Goal: Find specific page/section: Find specific page/section

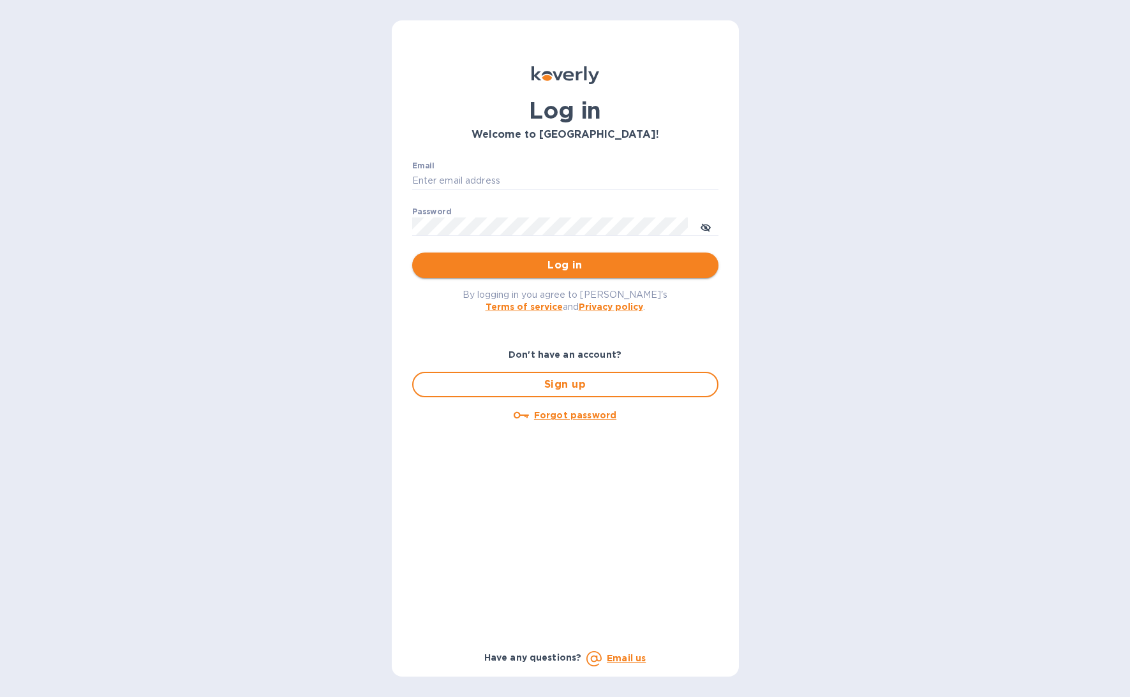
type input "b@corkhoarder.com"
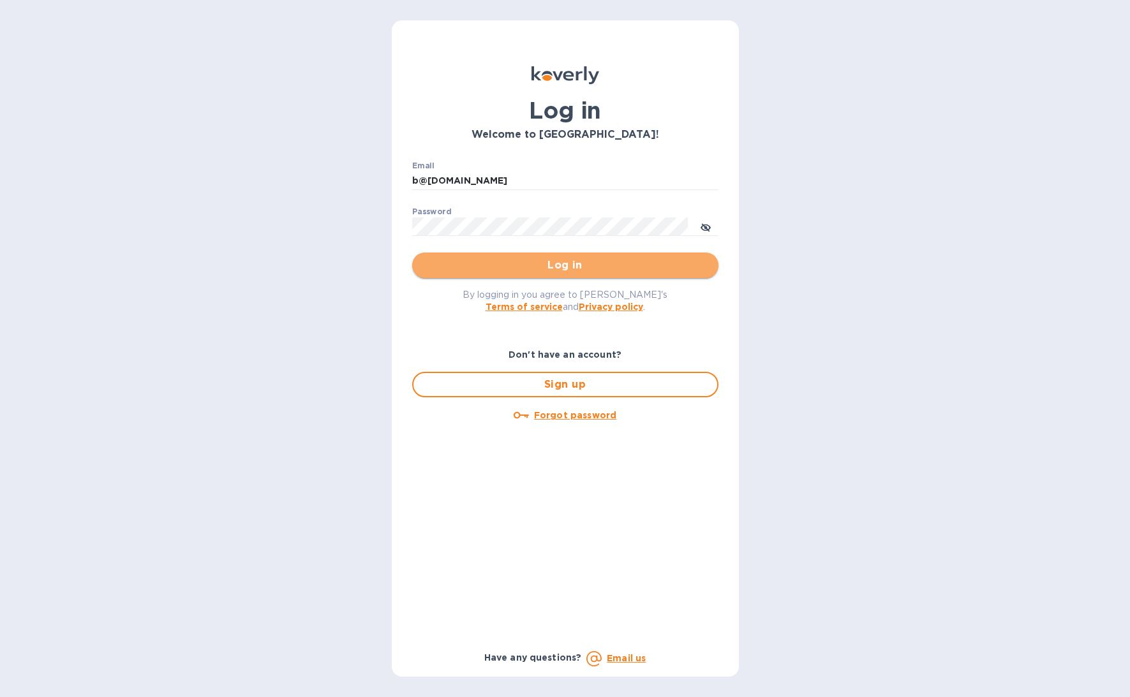
click at [632, 264] on span "Log in" at bounding box center [565, 265] width 286 height 15
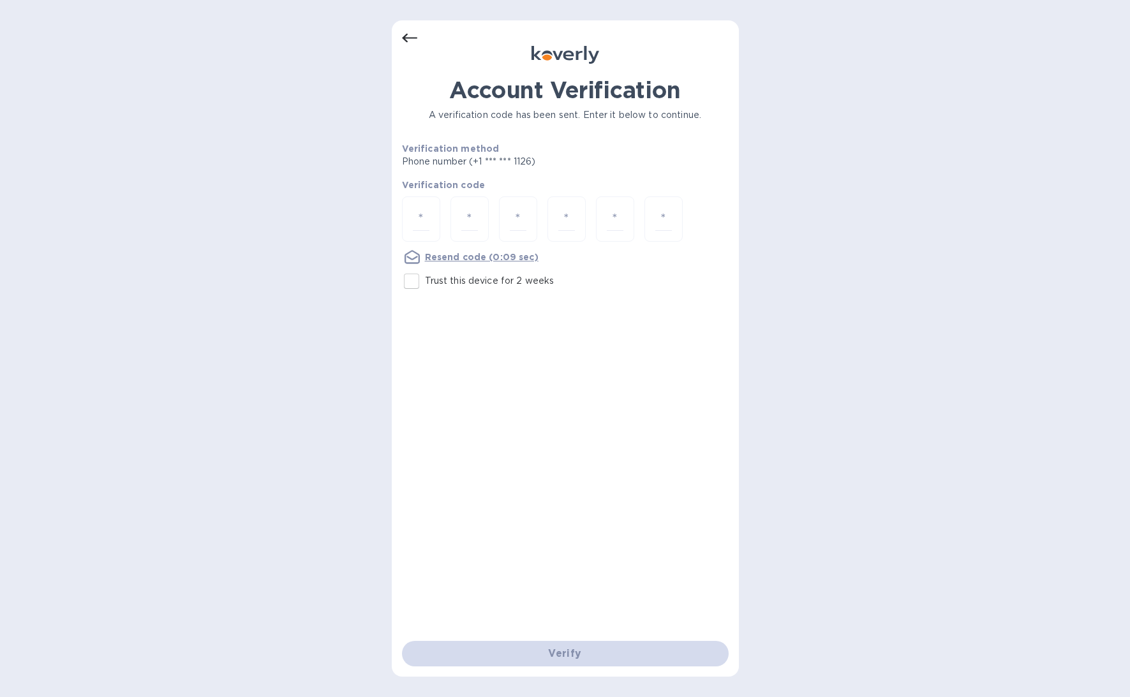
click at [419, 281] on input "Trust this device for 2 weeks" at bounding box center [411, 281] width 27 height 27
checkbox input "true"
click at [417, 224] on input "number" at bounding box center [421, 219] width 17 height 24
type input "4"
type input "7"
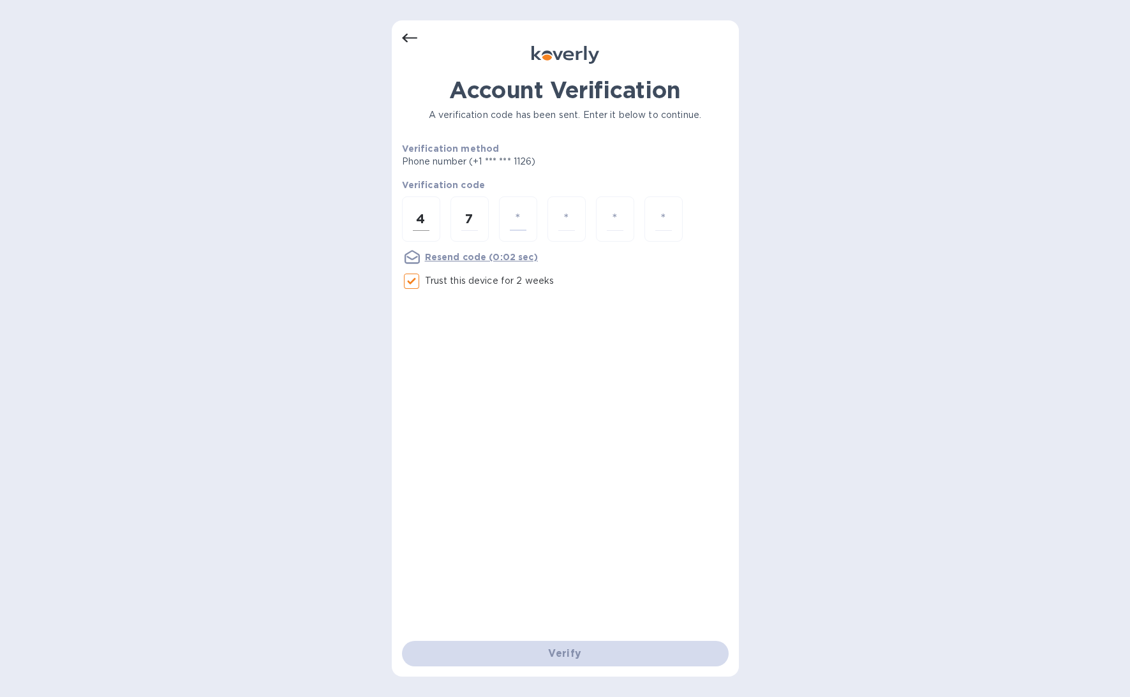
type input "9"
type input "8"
type input "4"
type input "8"
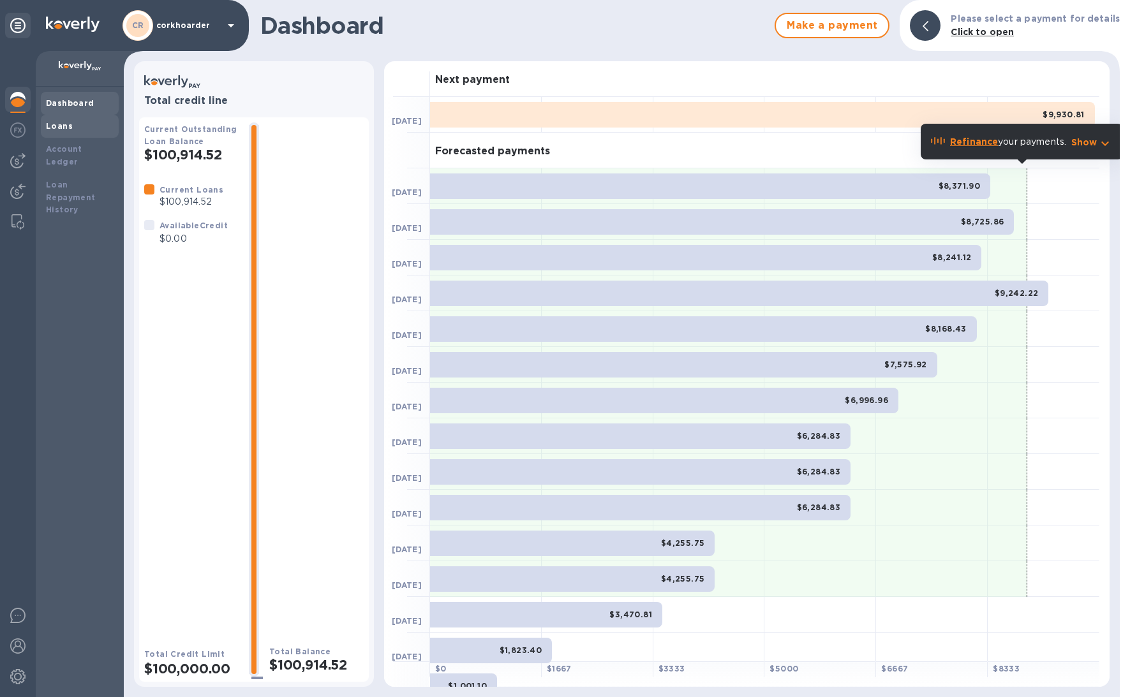
click at [52, 128] on b "Loans" at bounding box center [59, 126] width 27 height 10
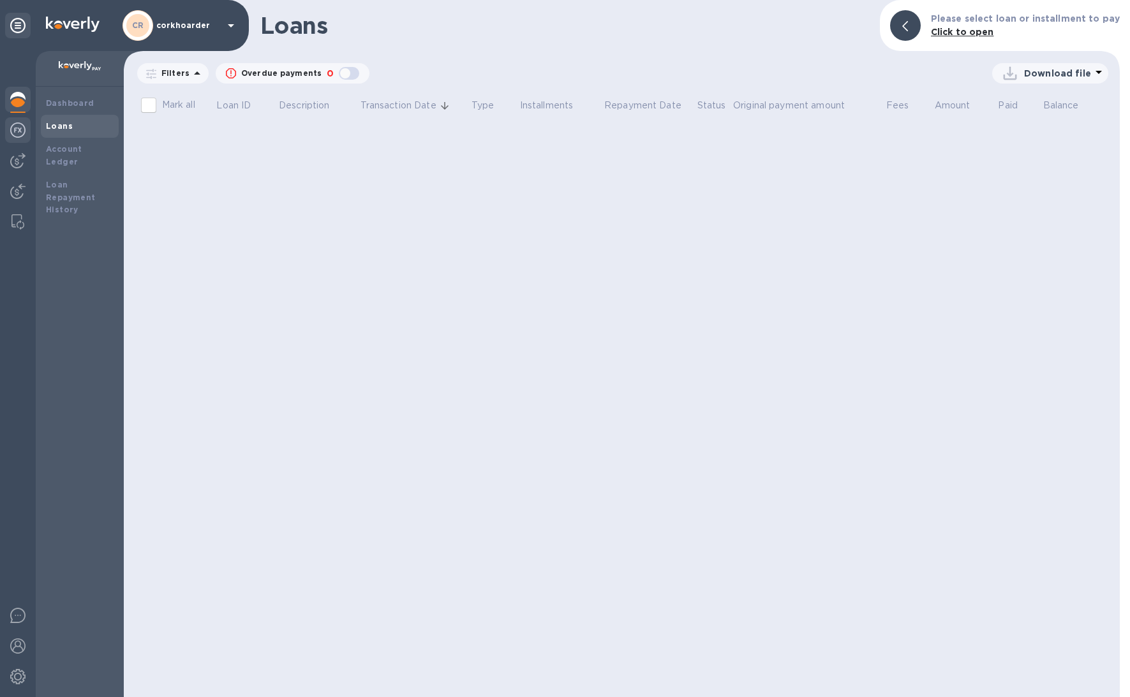
click at [17, 131] on img at bounding box center [17, 129] width 15 height 15
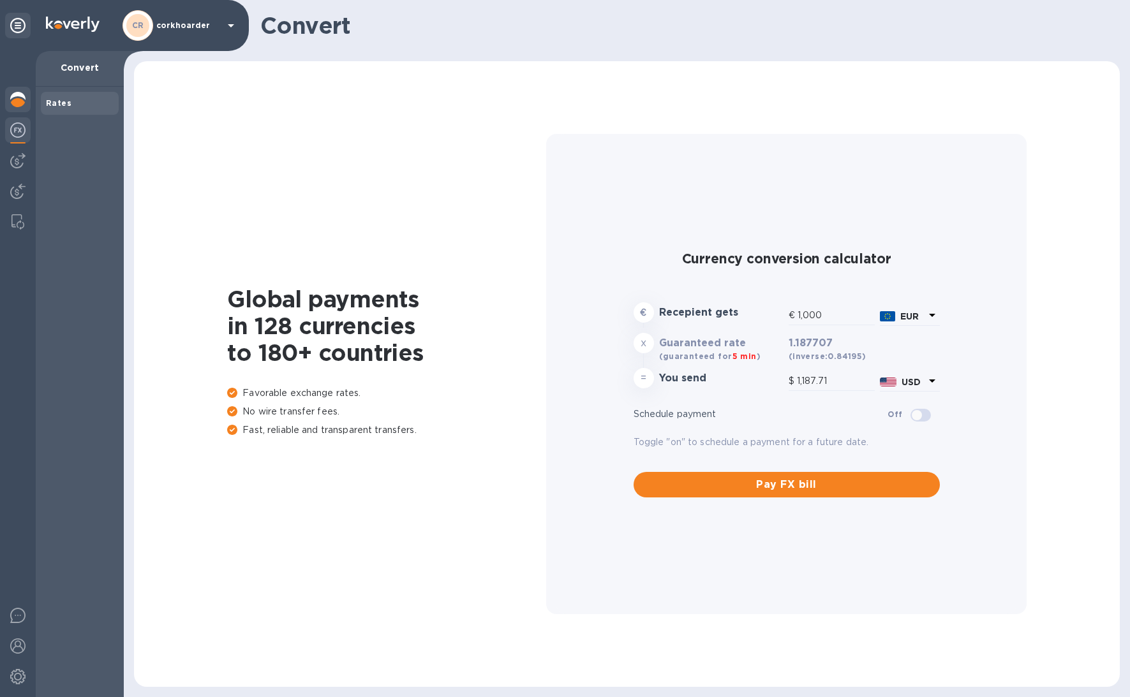
click at [16, 109] on div at bounding box center [18, 101] width 26 height 28
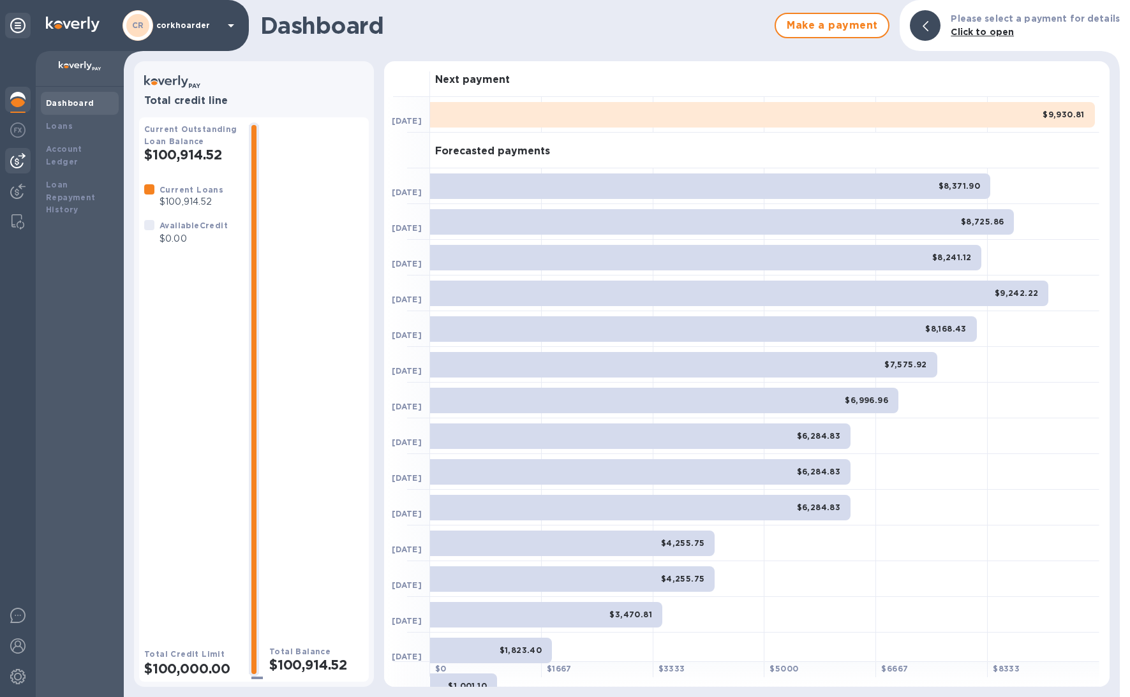
click at [9, 159] on div at bounding box center [18, 161] width 26 height 26
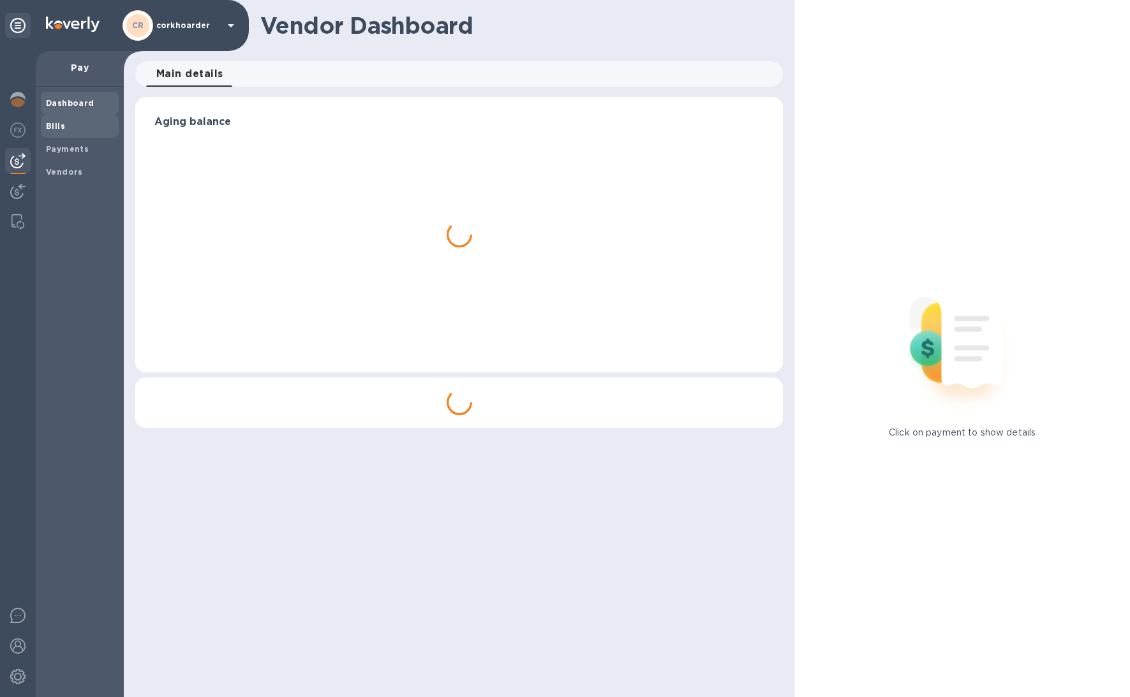
click at [42, 129] on div "Bills" at bounding box center [80, 126] width 78 height 23
click at [54, 126] on b "Bills" at bounding box center [55, 126] width 19 height 10
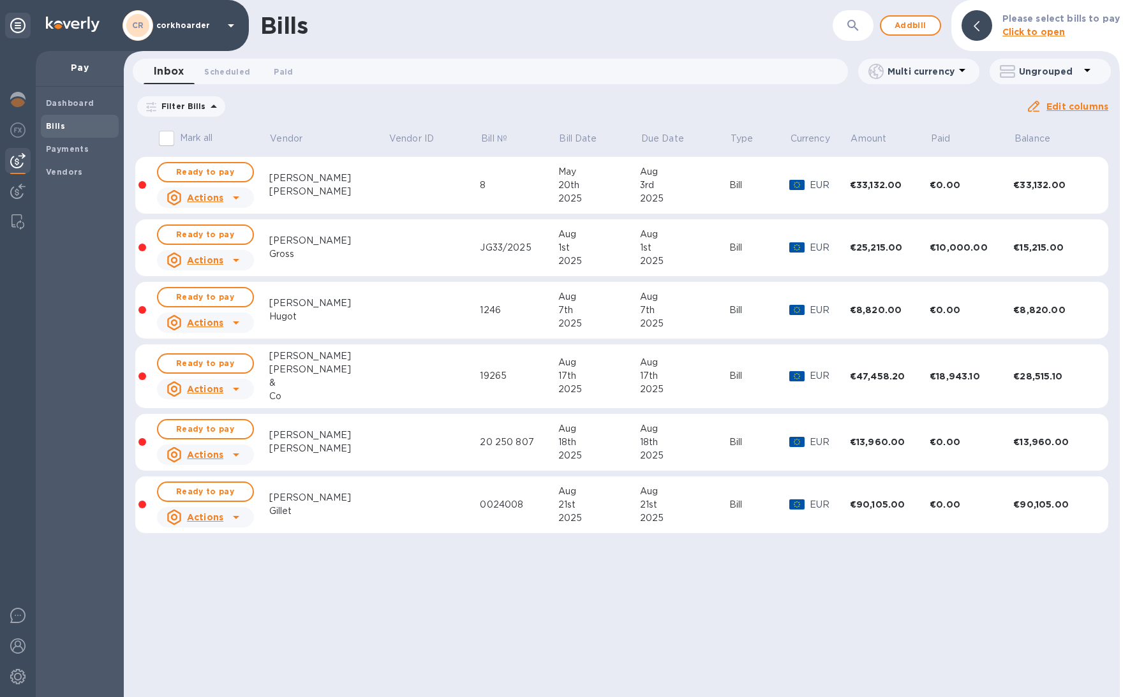
click at [0, 0] on icon at bounding box center [0, 0] width 0 height 0
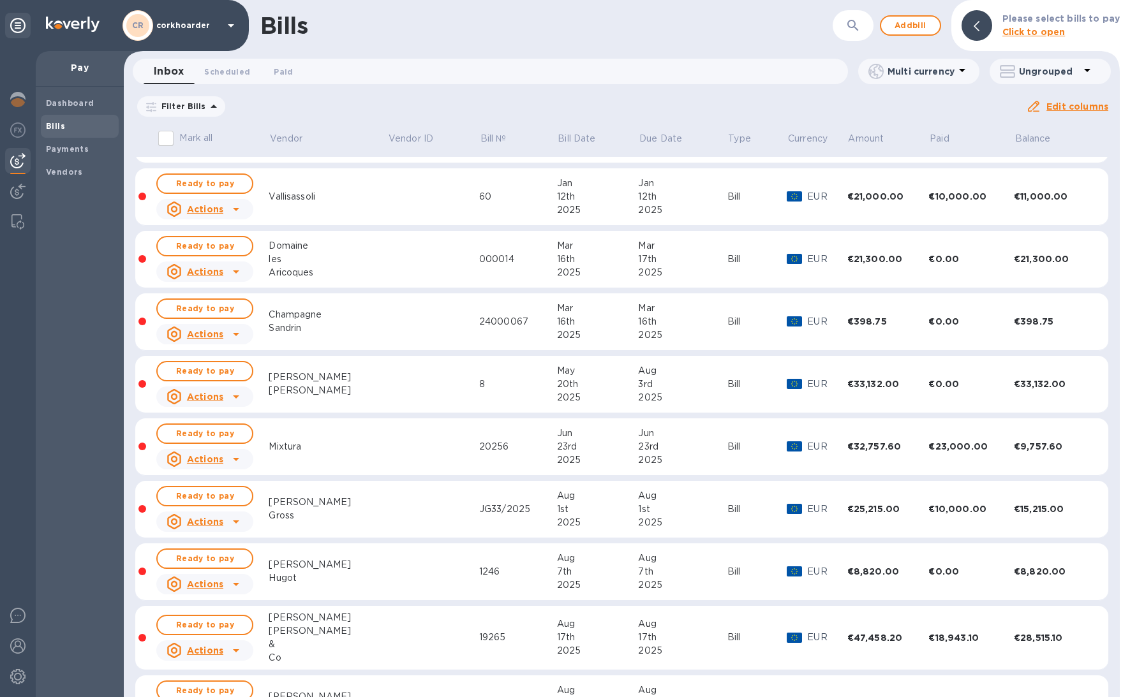
scroll to position [165, 0]
